Goal: Task Accomplishment & Management: Manage account settings

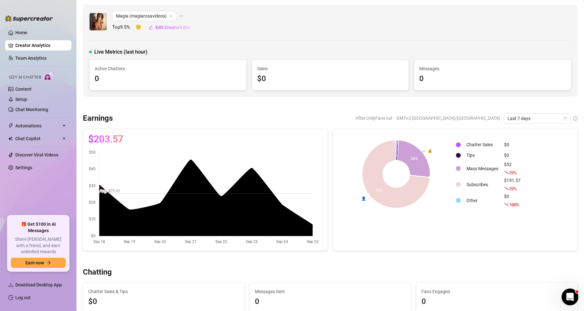
click at [566, 294] on icon "Open Intercom Messenger" at bounding box center [569, 295] width 11 height 11
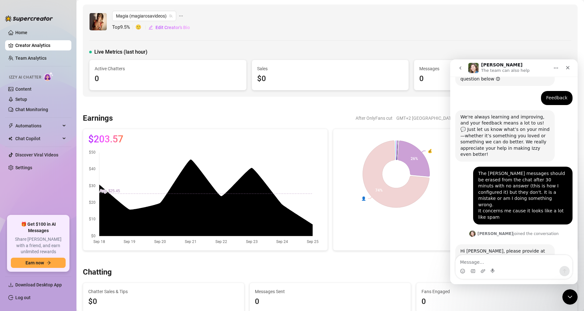
scroll to position [97, 0]
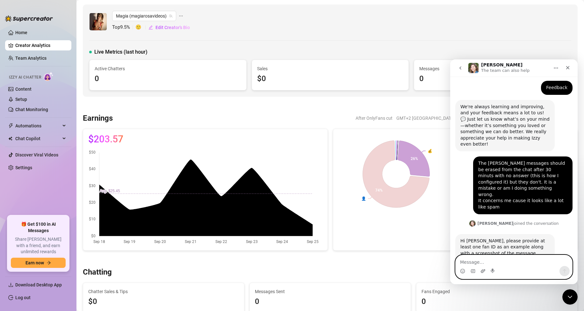
click at [482, 270] on icon "Upload attachment" at bounding box center [483, 271] width 4 height 4
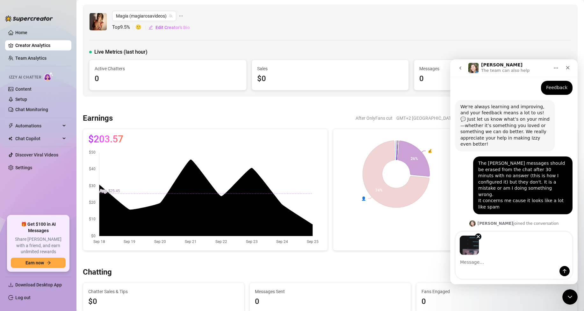
scroll to position [121, 0]
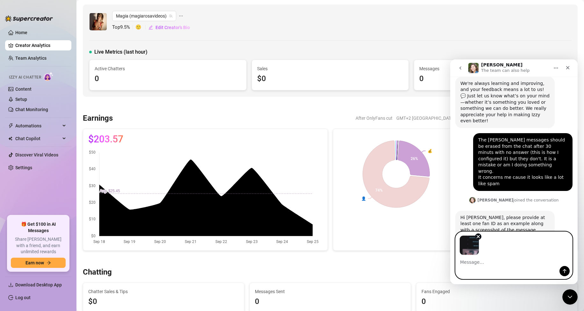
click at [465, 261] on textarea "Message…" at bounding box center [514, 260] width 117 height 11
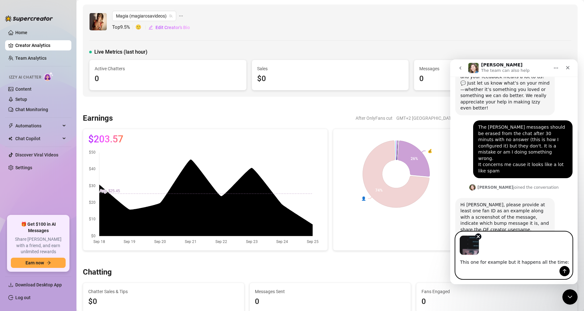
paste textarea "Othello @u224922459"
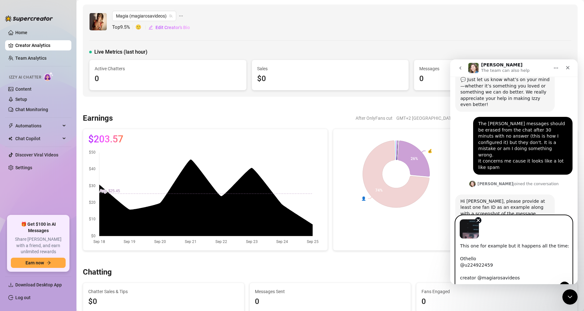
scroll to position [170, 0]
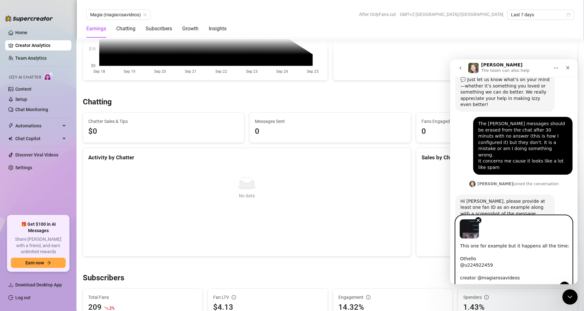
type textarea "This one for example but it happens all the time: Othello @u224922459 creator @…"
drag, startPoint x: 518, startPoint y: 277, endPoint x: 890, endPoint y: 301, distance: 371.9
click at [451, 242] on html "[PERSON_NAME] The team can also help Ask us anything, or share your feedback :)…" at bounding box center [515, 171] width 128 height 224
click at [543, 275] on textarea "This one for example but it happens all the time: Othello @u224922459 creator @…" at bounding box center [514, 259] width 117 height 43
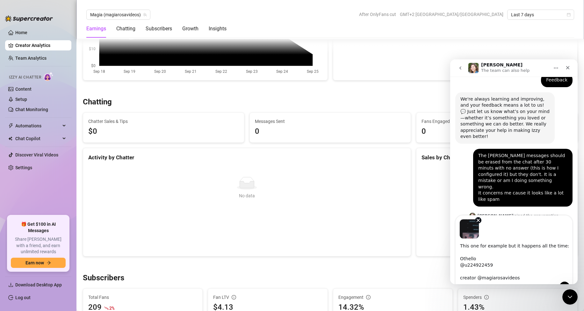
scroll to position [137, 0]
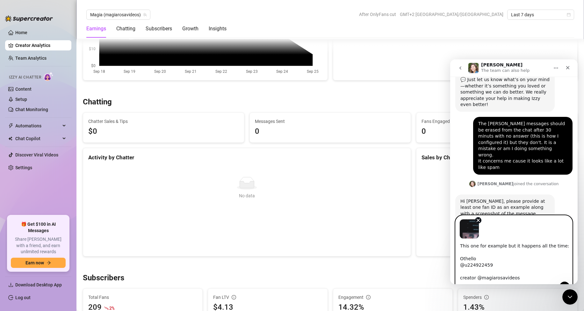
click at [519, 278] on textarea "This one for example but it happens all the time: Othello @u224922459 creator @…" at bounding box center [514, 259] width 117 height 43
click at [569, 295] on icon "Close Intercom Messenger" at bounding box center [570, 296] width 8 height 8
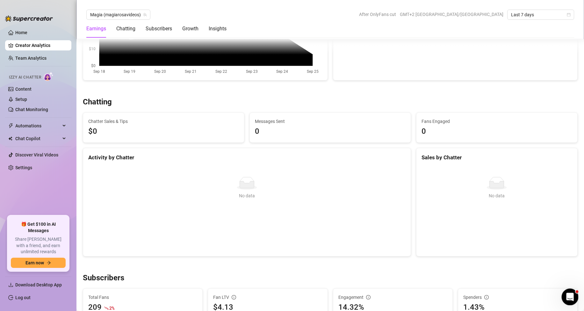
scroll to position [136, 0]
click at [568, 297] on icon "Open Intercom Messenger" at bounding box center [569, 295] width 4 height 5
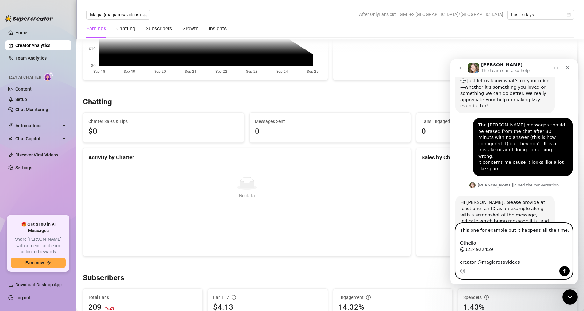
click at [515, 253] on textarea "This one for example but it happens all the time: Othello @u224922459 creator @…" at bounding box center [514, 244] width 117 height 43
drag, startPoint x: 515, startPoint y: 256, endPoint x: 443, endPoint y: 218, distance: 81.9
click at [451, 218] on html "[PERSON_NAME] The team can also help Ask us anything, or share your feedback :)…" at bounding box center [515, 171] width 128 height 224
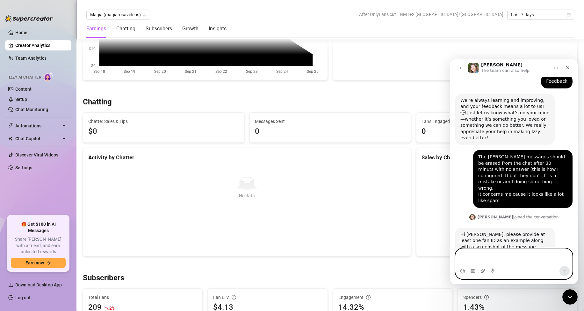
click at [482, 271] on icon "Upload attachment" at bounding box center [483, 270] width 5 height 5
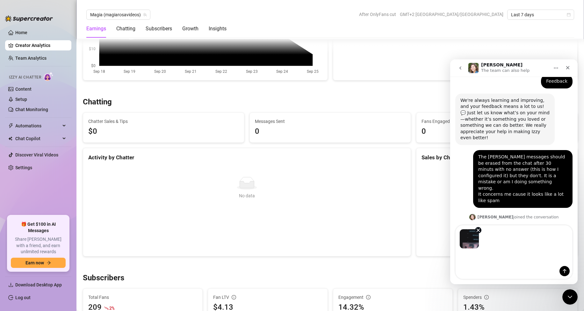
scroll to position [127, 0]
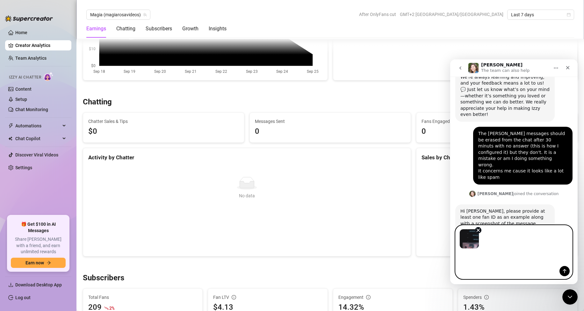
drag, startPoint x: 478, startPoint y: 259, endPoint x: 485, endPoint y: 260, distance: 7.4
click at [478, 259] on textarea "Message…" at bounding box center [514, 256] width 117 height 17
paste textarea "This one for example but it happens all the time: Othello @u224922459 creator @…"
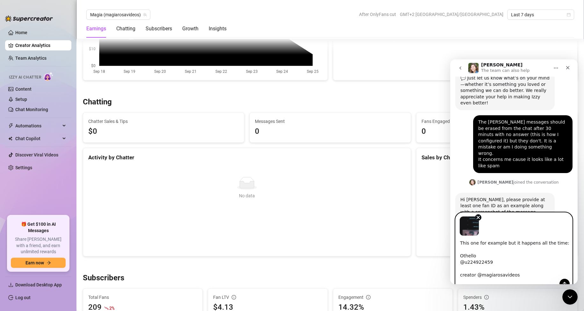
scroll to position [137, 0]
click at [493, 276] on textarea "This one for example but it happens all the time: Othello @u224922459 creator @…" at bounding box center [514, 257] width 117 height 43
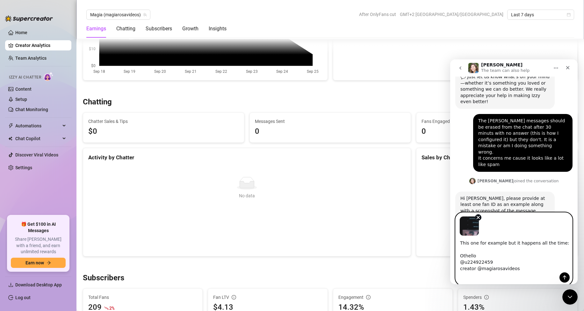
click at [477, 254] on textarea "This one for example but it happens all the time: Othello @u224922459 creator @…" at bounding box center [514, 254] width 117 height 36
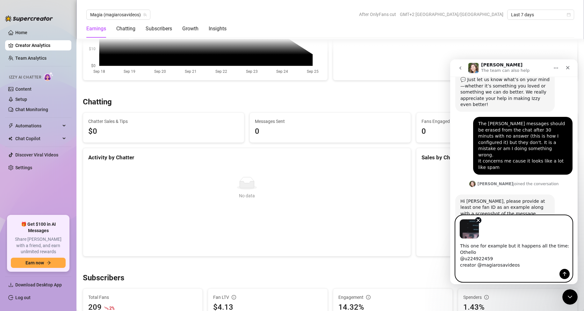
type textarea "This one for example but it happens all the time: Othello @u224922459 creator @…"
click at [565, 276] on icon "Send a message…" at bounding box center [564, 273] width 5 height 5
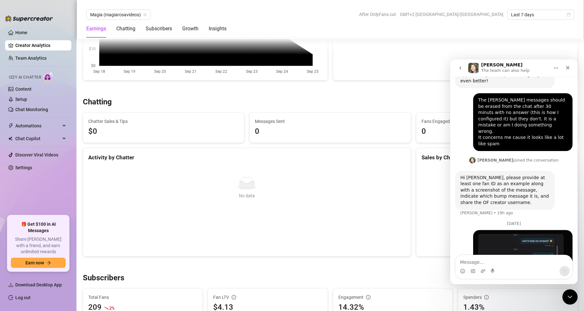
scroll to position [236, 0]
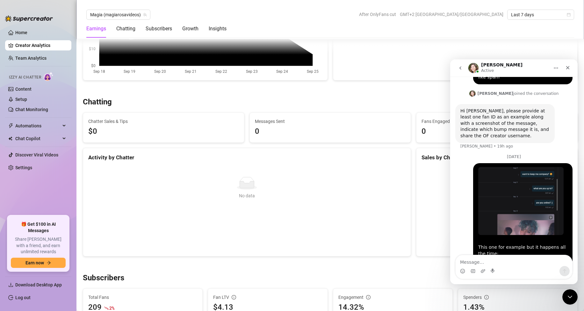
click at [532, 167] on img "Magia says…" at bounding box center [521, 201] width 85 height 68
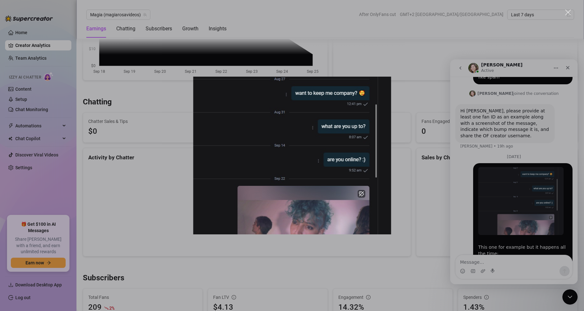
click at [568, 67] on div "Intercom messenger" at bounding box center [292, 155] width 584 height 311
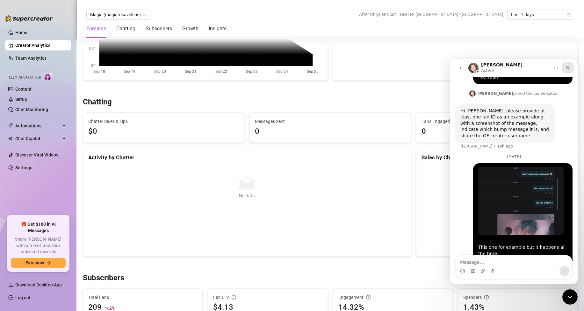
click at [566, 69] on icon "Close" at bounding box center [568, 67] width 5 height 5
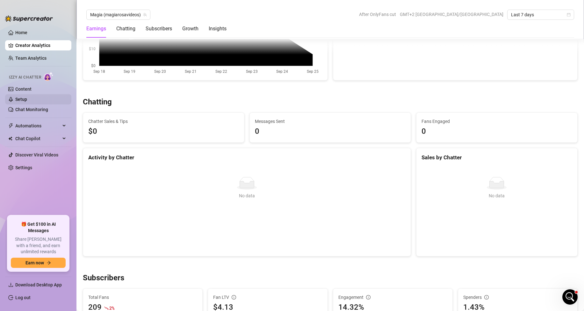
click at [27, 98] on link "Setup" at bounding box center [21, 99] width 12 height 5
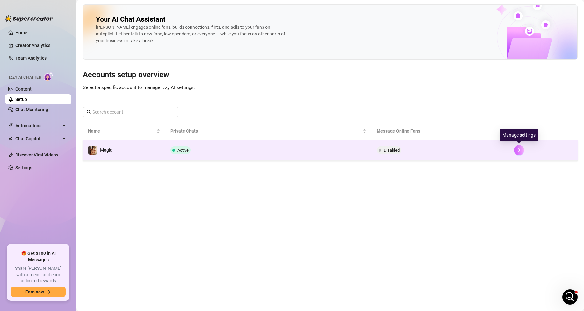
click at [521, 152] on icon "right" at bounding box center [519, 150] width 4 height 4
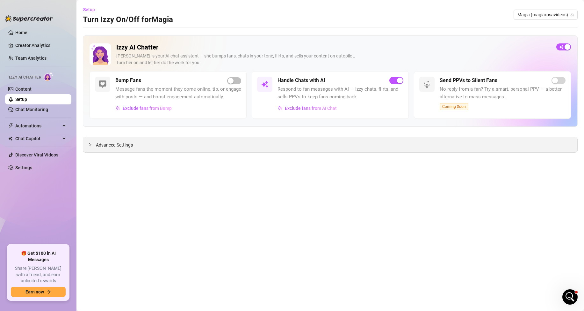
click at [91, 144] on icon "collapsed" at bounding box center [90, 145] width 4 height 4
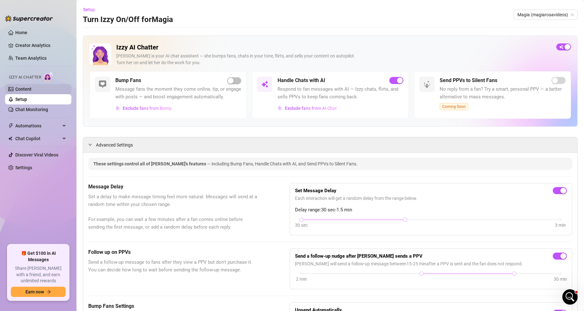
click at [21, 87] on link "Content" at bounding box center [23, 88] width 16 height 5
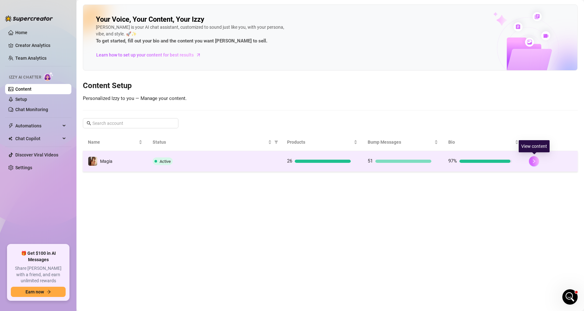
click at [536, 164] on button "button" at bounding box center [534, 161] width 10 height 10
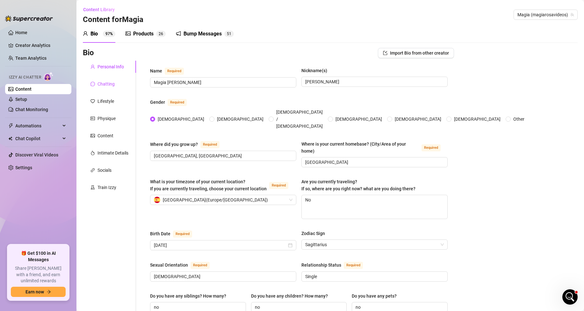
click at [104, 85] on div "Chatting" at bounding box center [106, 83] width 17 height 7
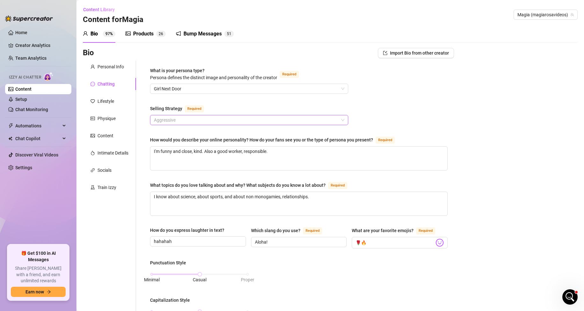
click at [191, 117] on span "Aggressive" at bounding box center [249, 120] width 191 height 10
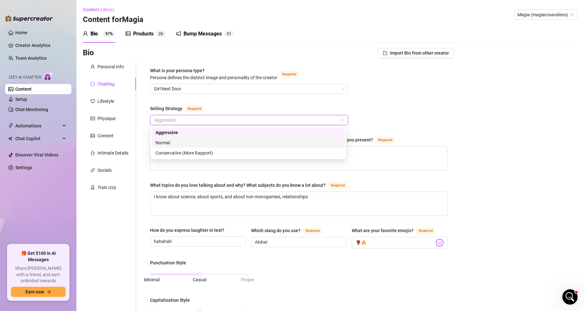
click at [170, 143] on div "Normal" at bounding box center [249, 142] width 186 height 7
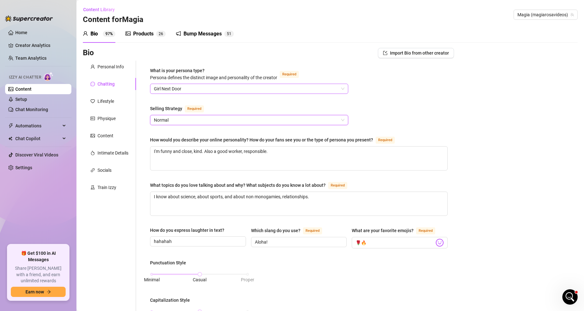
click at [212, 90] on span "Girl Next Door" at bounding box center [249, 89] width 191 height 10
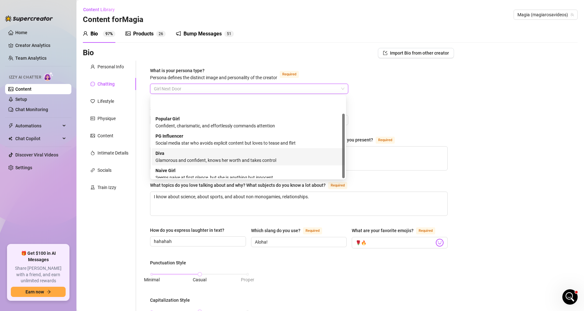
scroll to position [22, 0]
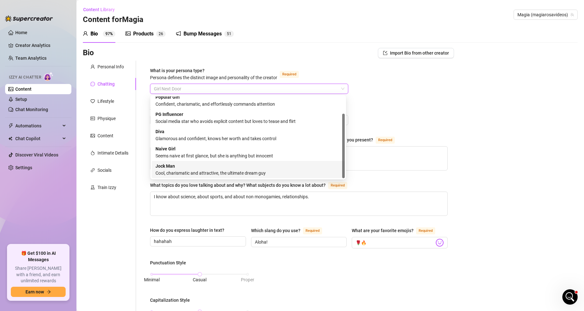
click at [226, 171] on div "Cool, charismatic and attractive, the ultimate dream guy" at bounding box center [249, 172] width 186 height 7
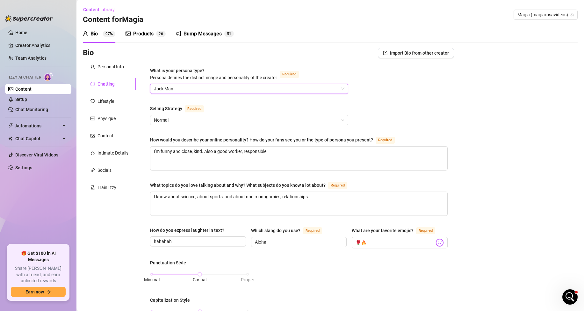
click at [413, 103] on div "What is your persona type? [PERSON_NAME] defines the distinct image and persona…" at bounding box center [299, 298] width 298 height 463
click at [179, 90] on span "Jock Man" at bounding box center [249, 89] width 191 height 10
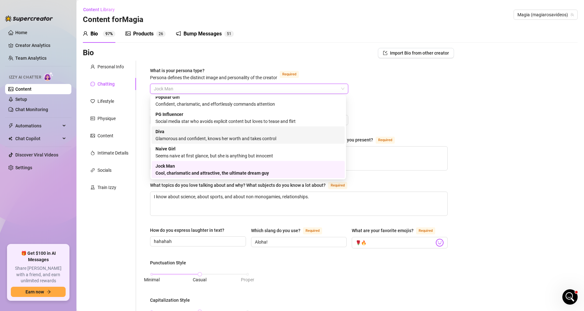
scroll to position [0, 0]
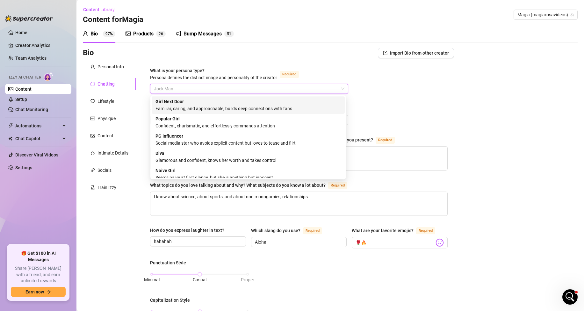
click at [225, 105] on div "Familiar, caring, and approachable, builds deep connections with fans" at bounding box center [249, 108] width 186 height 7
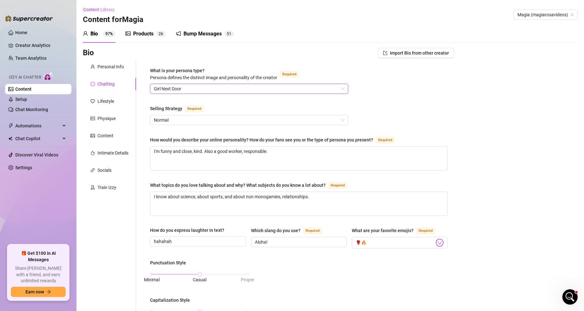
click at [389, 98] on div "What is your persona type? [PERSON_NAME] defines the distinct image and persona…" at bounding box center [299, 298] width 298 height 463
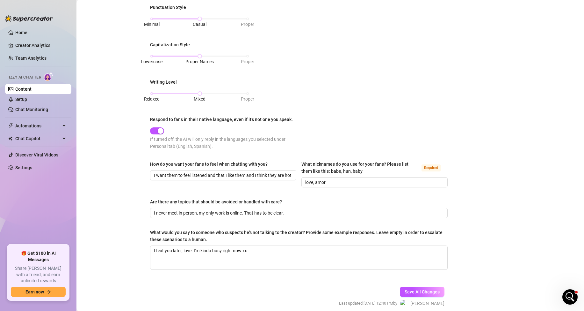
scroll to position [281, 0]
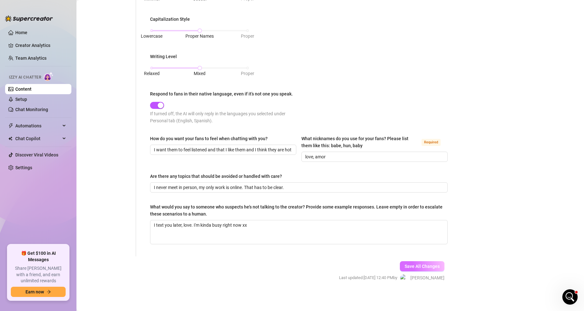
click at [417, 266] on span "Save All Changes" at bounding box center [422, 265] width 35 height 5
click at [423, 268] on button "Save All Changes" at bounding box center [422, 266] width 45 height 10
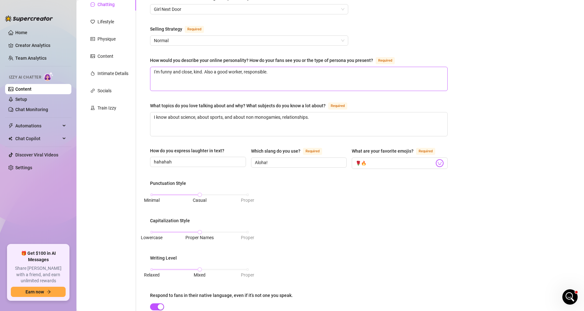
scroll to position [26, 0]
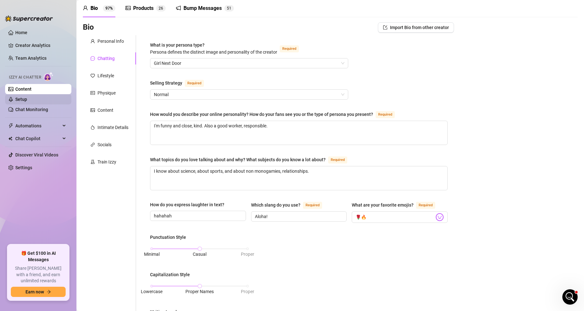
click at [19, 97] on link "Setup" at bounding box center [21, 99] width 12 height 5
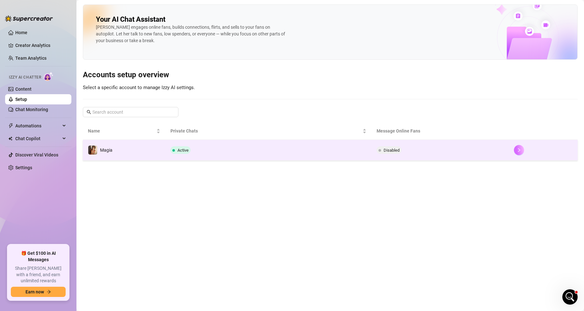
click at [515, 152] on button "button" at bounding box center [519, 150] width 10 height 10
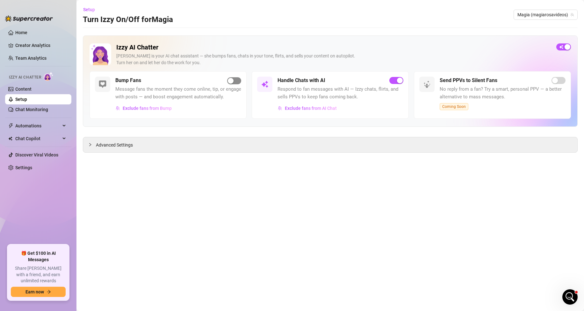
click at [234, 81] on span "button" at bounding box center [234, 80] width 14 height 7
click at [143, 109] on span "Exclude fans from Bump" at bounding box center [147, 108] width 49 height 5
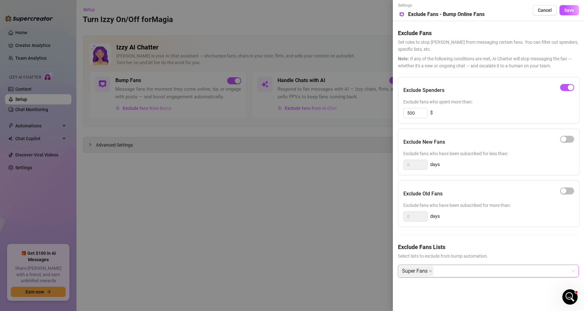
click at [559, 271] on div "Super Fans" at bounding box center [486, 270] width 172 height 11
click at [570, 11] on span "Save" at bounding box center [570, 10] width 10 height 5
